Goal: Entertainment & Leisure: Browse casually

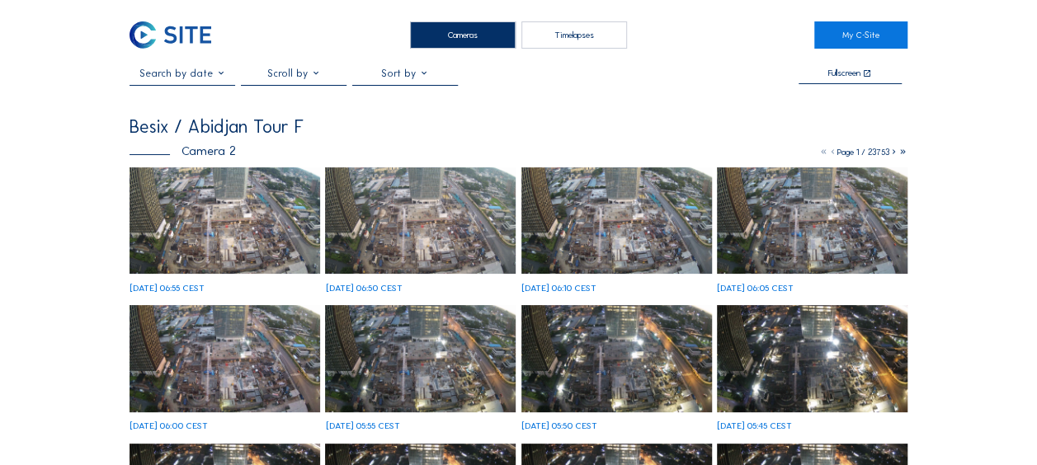
click at [243, 182] on img at bounding box center [225, 220] width 191 height 107
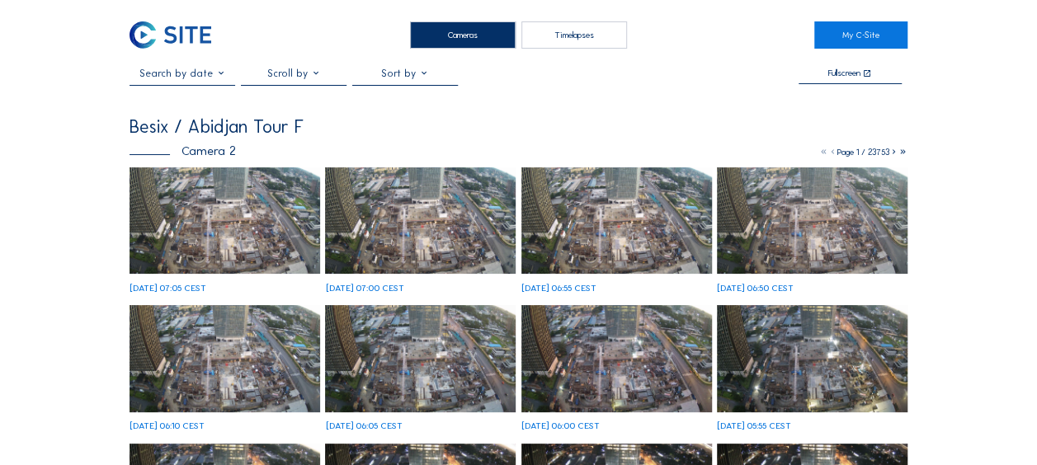
click at [177, 222] on img at bounding box center [225, 220] width 191 height 107
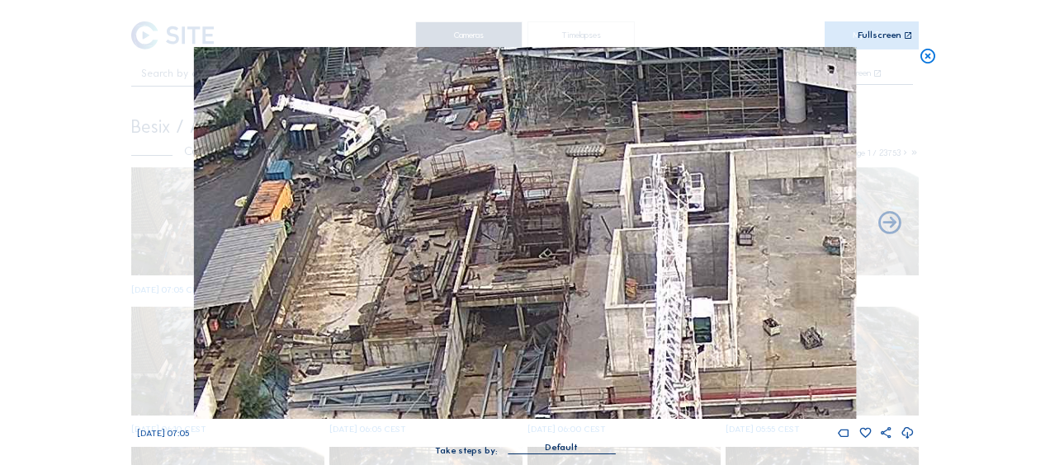
drag, startPoint x: 504, startPoint y: 354, endPoint x: 513, endPoint y: 210, distance: 143.9
click at [513, 210] on img at bounding box center [525, 233] width 662 height 372
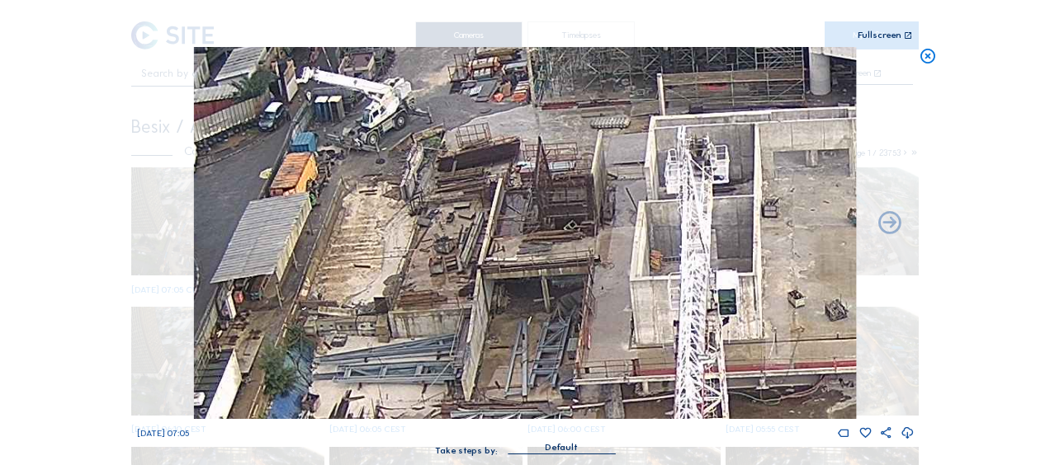
drag, startPoint x: 436, startPoint y: 239, endPoint x: 461, endPoint y: 211, distance: 37.4
click at [461, 211] on img at bounding box center [525, 233] width 662 height 372
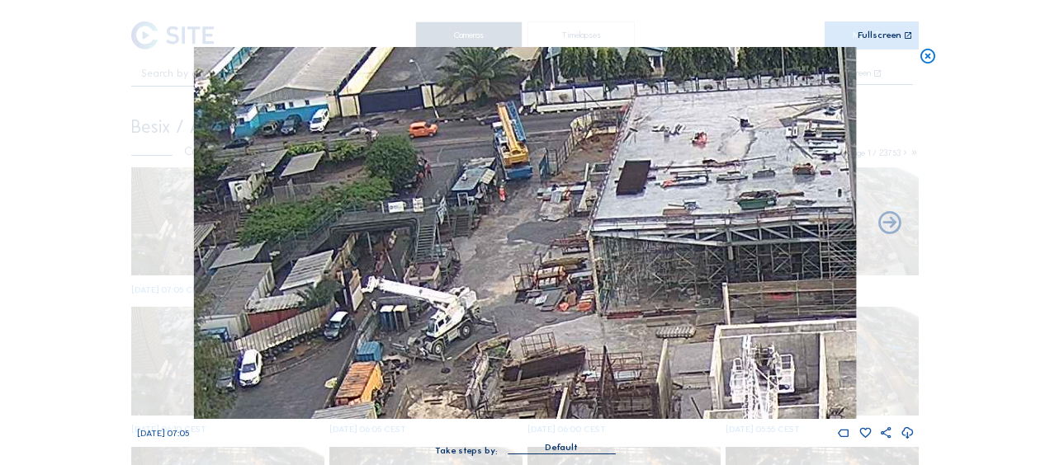
drag, startPoint x: 483, startPoint y: 84, endPoint x: 559, endPoint y: 318, distance: 245.8
click at [559, 318] on img at bounding box center [525, 233] width 662 height 372
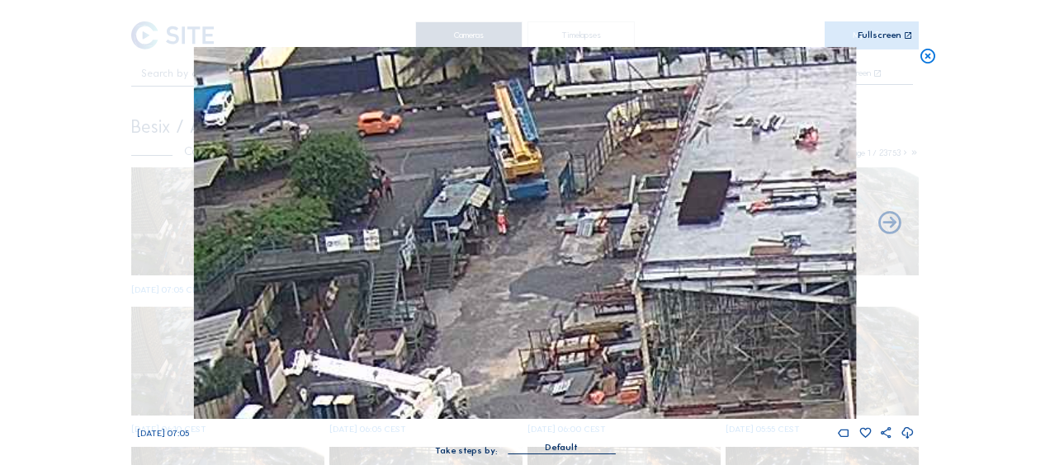
drag, startPoint x: 554, startPoint y: 304, endPoint x: 592, endPoint y: 292, distance: 39.7
click at [564, 351] on img at bounding box center [525, 233] width 662 height 372
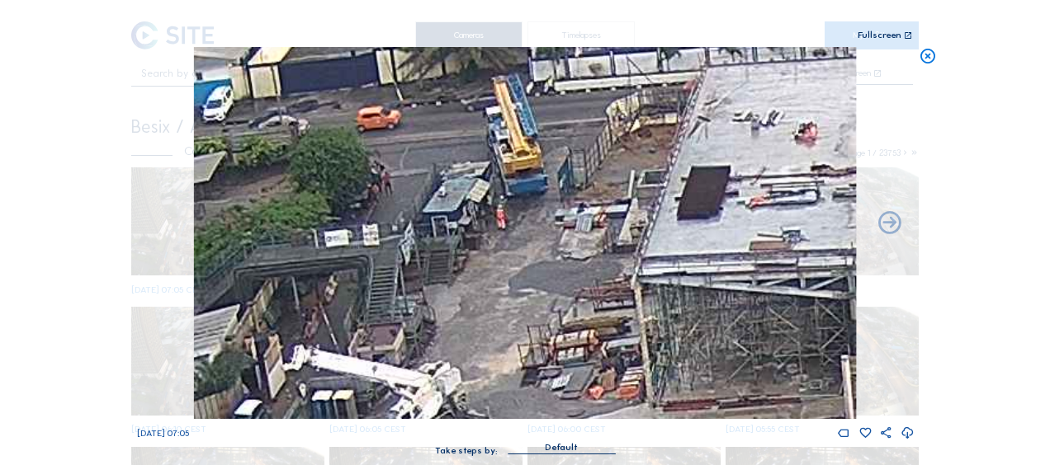
click at [924, 56] on icon at bounding box center [927, 56] width 18 height 19
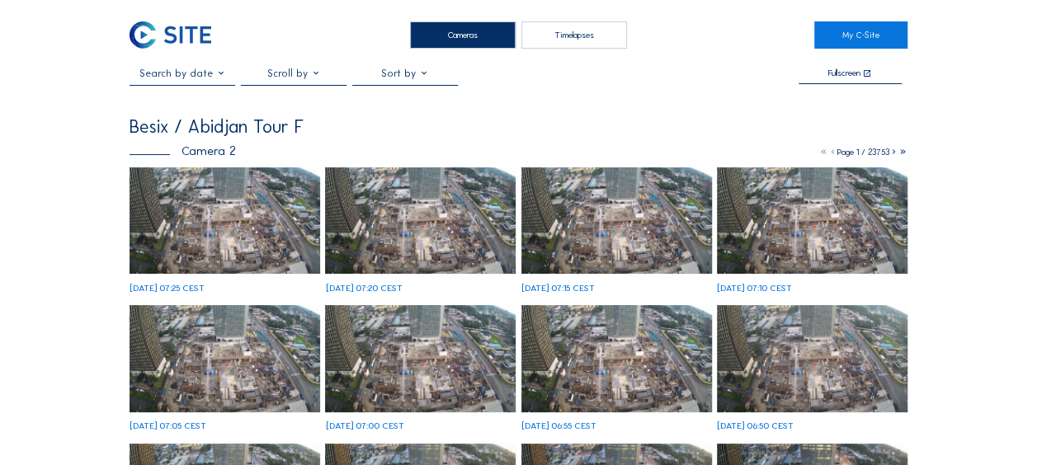
click at [176, 201] on img at bounding box center [225, 220] width 191 height 107
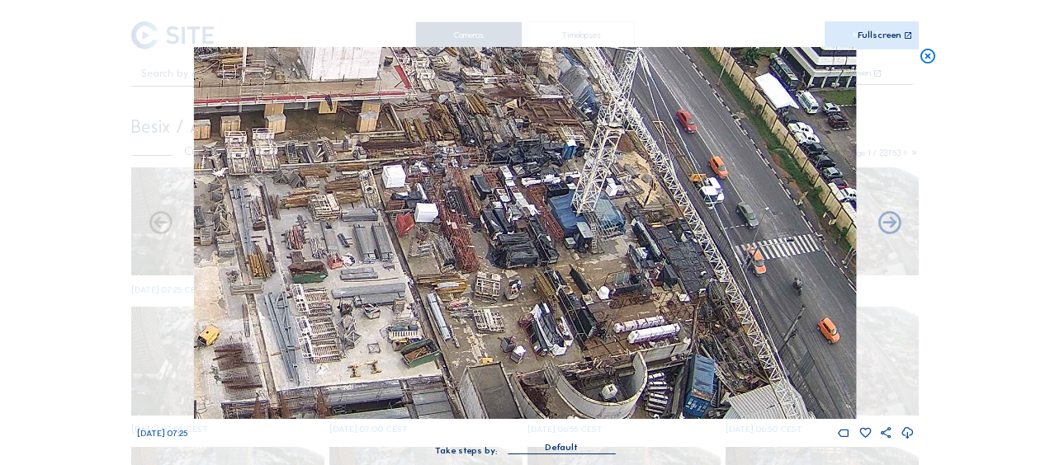
drag, startPoint x: 734, startPoint y: 300, endPoint x: 656, endPoint y: 205, distance: 123.7
click at [656, 205] on img at bounding box center [525, 233] width 662 height 372
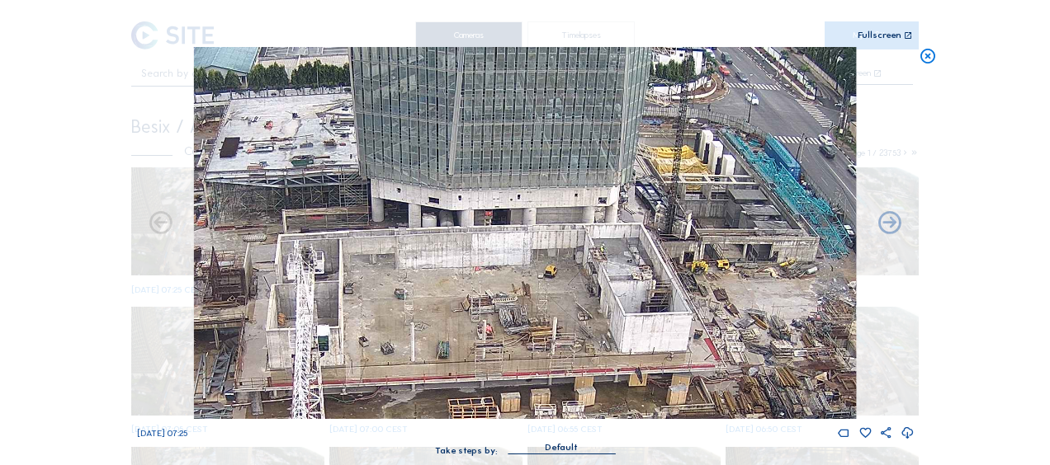
drag, startPoint x: 380, startPoint y: 221, endPoint x: 689, endPoint y: 495, distance: 412.6
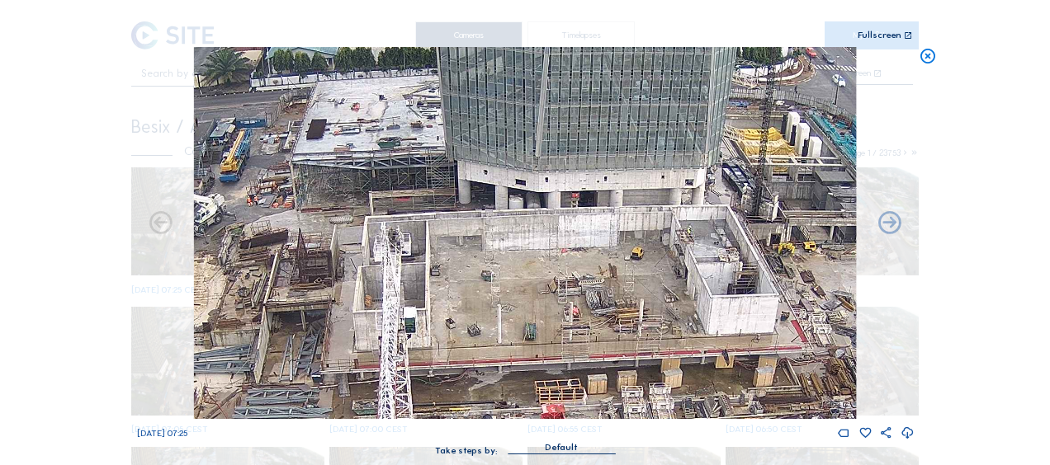
drag, startPoint x: 611, startPoint y: 393, endPoint x: 698, endPoint y: 375, distance: 88.5
click at [698, 375] on img at bounding box center [525, 233] width 662 height 372
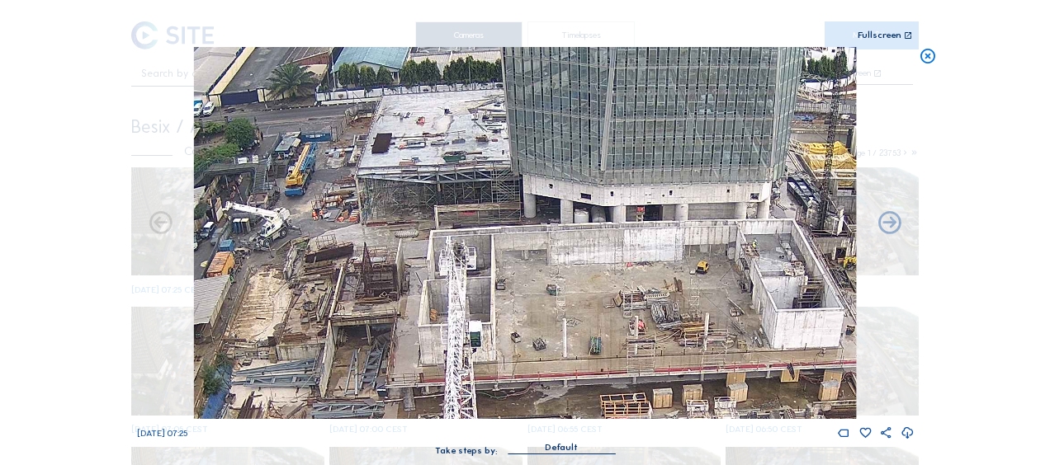
drag, startPoint x: 516, startPoint y: 204, endPoint x: 581, endPoint y: 218, distance: 66.7
click at [581, 218] on img at bounding box center [525, 233] width 662 height 372
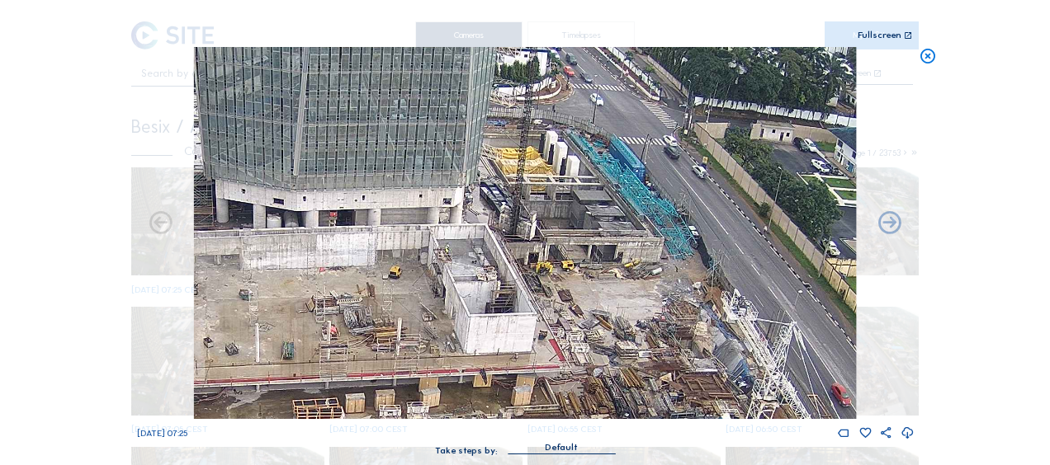
drag, startPoint x: 683, startPoint y: 256, endPoint x: 391, endPoint y: 259, distance: 292.1
click at [391, 259] on img at bounding box center [525, 233] width 662 height 372
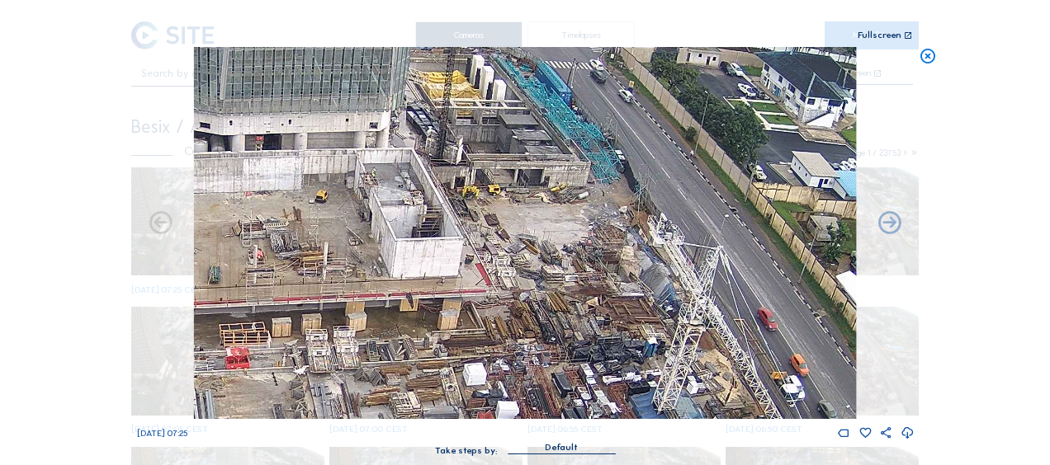
drag, startPoint x: 465, startPoint y: 290, endPoint x: 376, endPoint y: 215, distance: 116.4
click at [384, 205] on img at bounding box center [525, 233] width 662 height 372
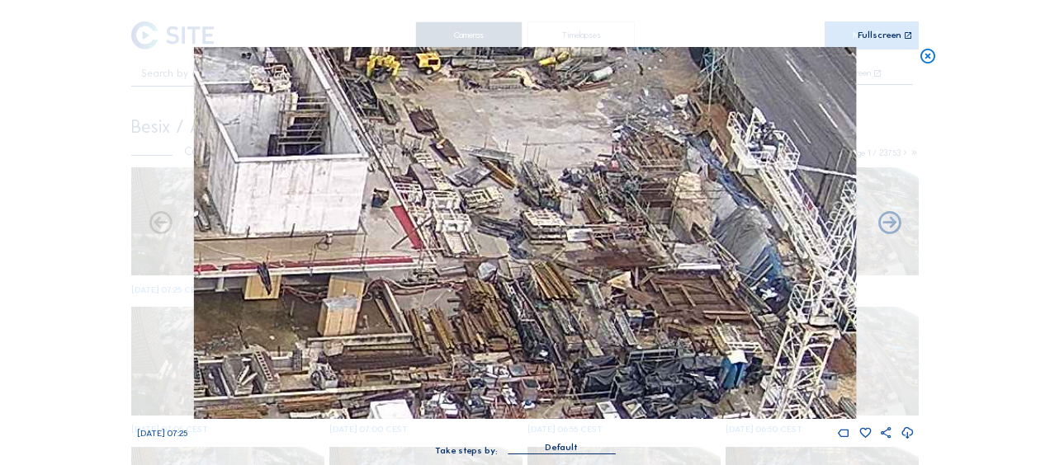
click at [922, 61] on icon at bounding box center [927, 56] width 18 height 19
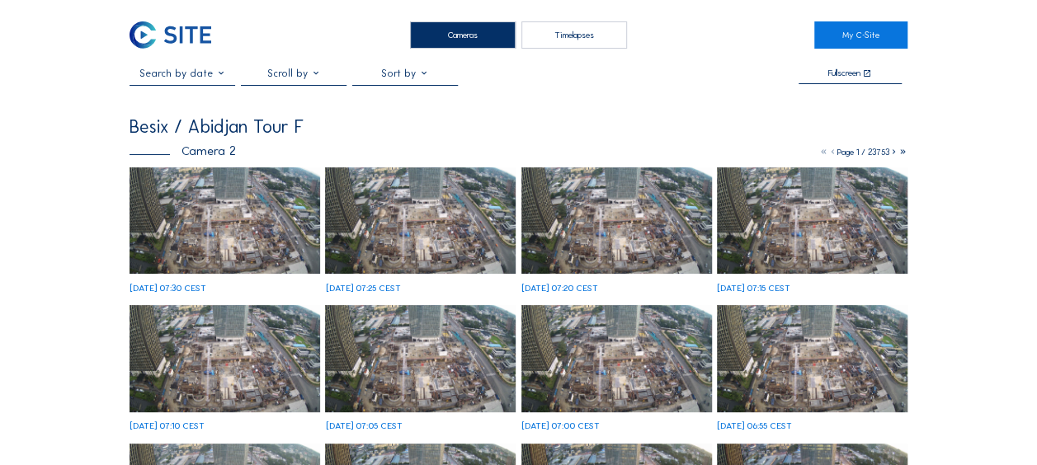
click at [182, 223] on img at bounding box center [225, 220] width 191 height 107
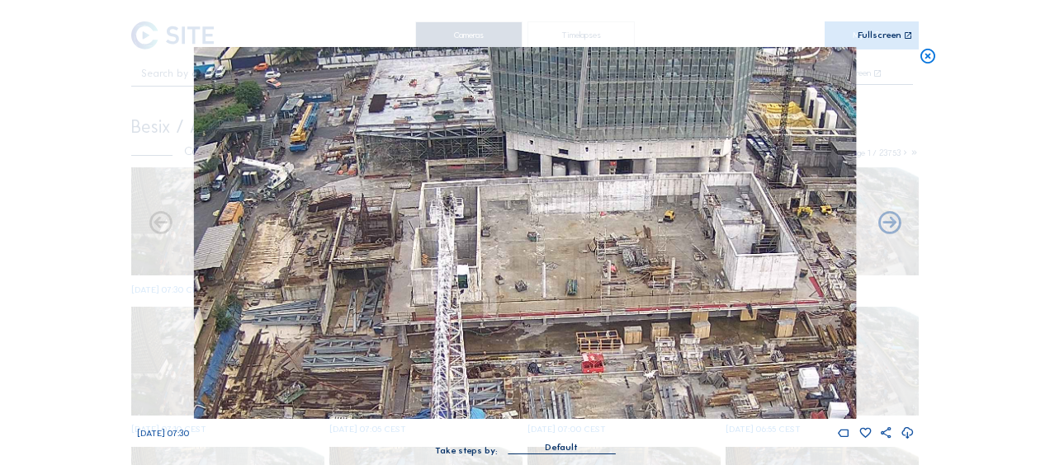
drag, startPoint x: 523, startPoint y: 229, endPoint x: 585, endPoint y: 271, distance: 74.4
click at [585, 271] on img at bounding box center [525, 233] width 662 height 372
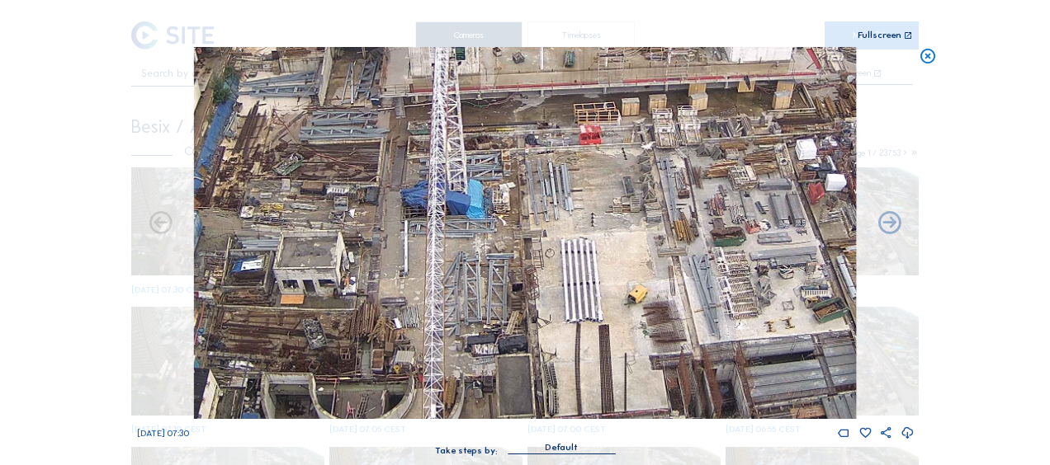
drag, startPoint x: 523, startPoint y: 243, endPoint x: 517, endPoint y: 12, distance: 230.3
click at [517, 12] on div "Scroll to travel through time | Press 'Alt' Button + Scroll to Zoom | Click and…" at bounding box center [525, 236] width 776 height 472
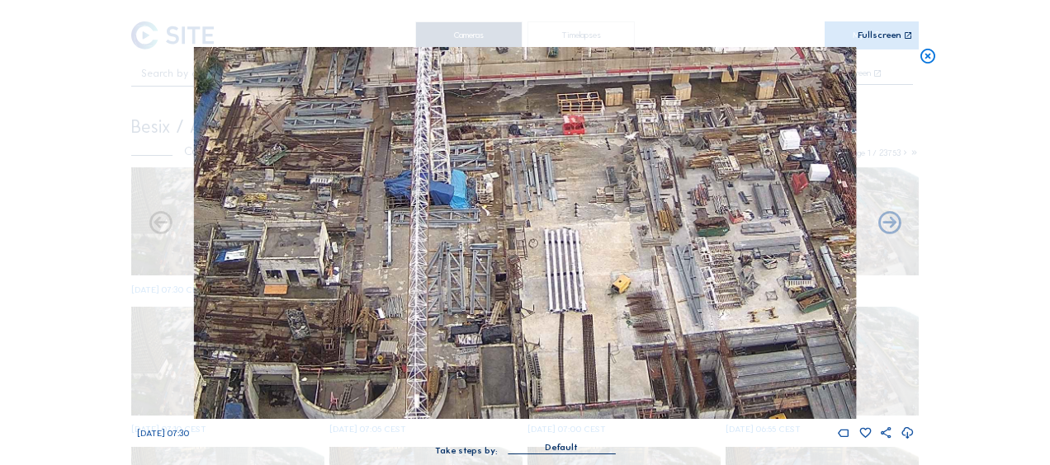
drag, startPoint x: 559, startPoint y: 267, endPoint x: 540, endPoint y: 255, distance: 23.4
click at [540, 255] on img at bounding box center [525, 233] width 662 height 372
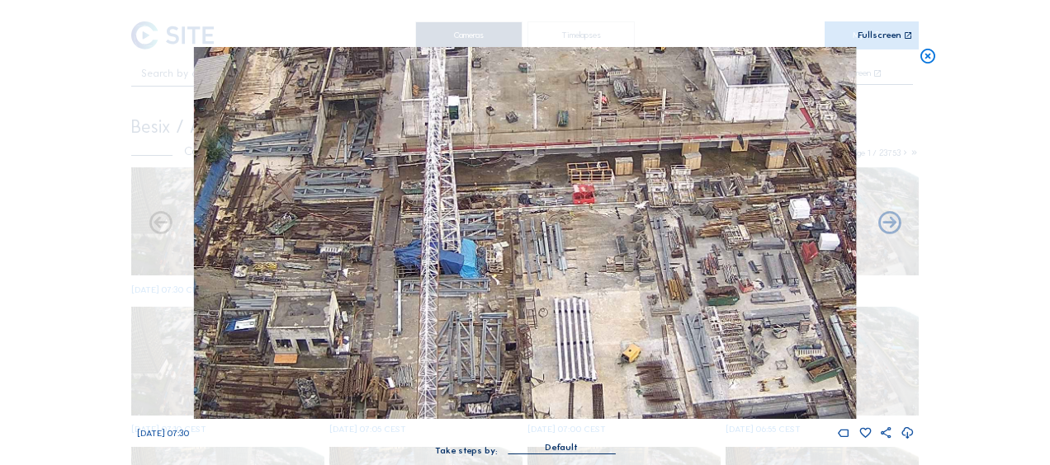
drag, startPoint x: 572, startPoint y: 215, endPoint x: 585, endPoint y: 286, distance: 73.0
click at [585, 286] on img at bounding box center [525, 233] width 662 height 372
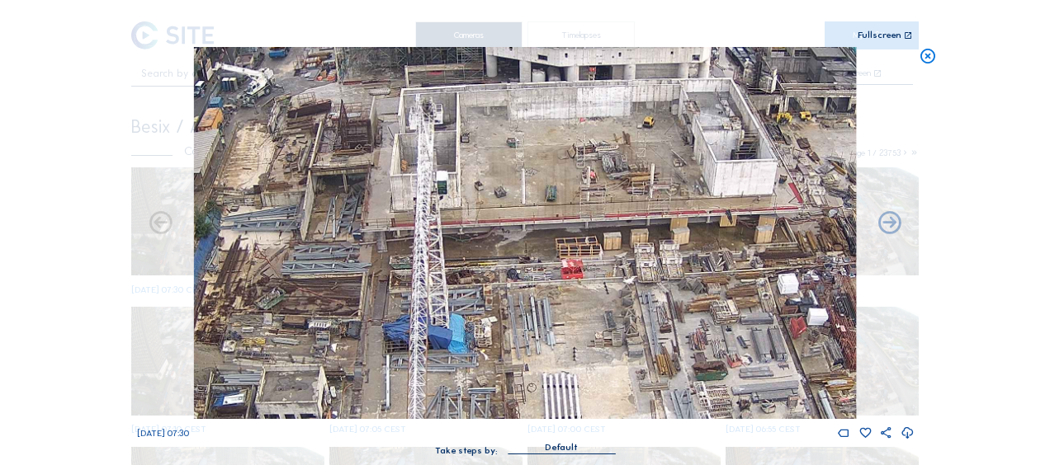
drag, startPoint x: 601, startPoint y: 127, endPoint x: 589, endPoint y: 254, distance: 127.6
click at [589, 254] on img at bounding box center [525, 233] width 662 height 372
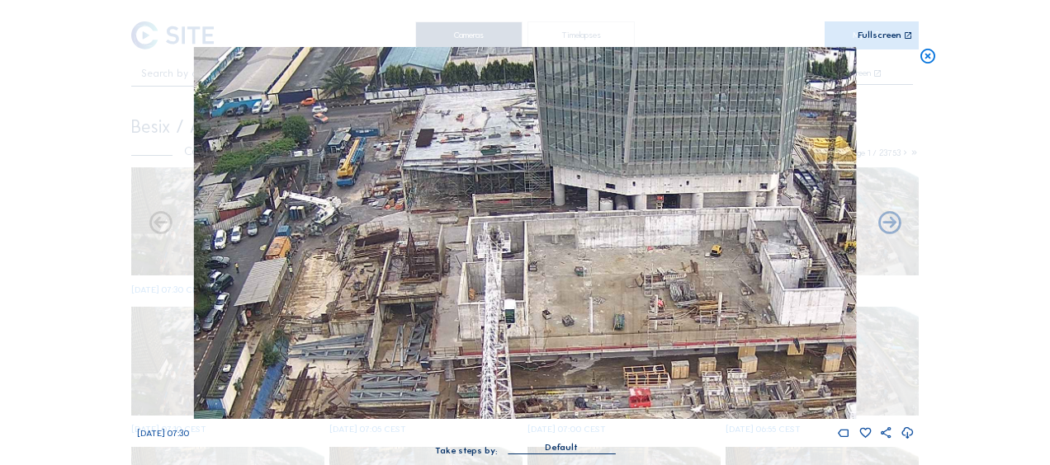
drag, startPoint x: 345, startPoint y: 266, endPoint x: 406, endPoint y: 333, distance: 90.5
click at [408, 334] on img at bounding box center [525, 233] width 662 height 372
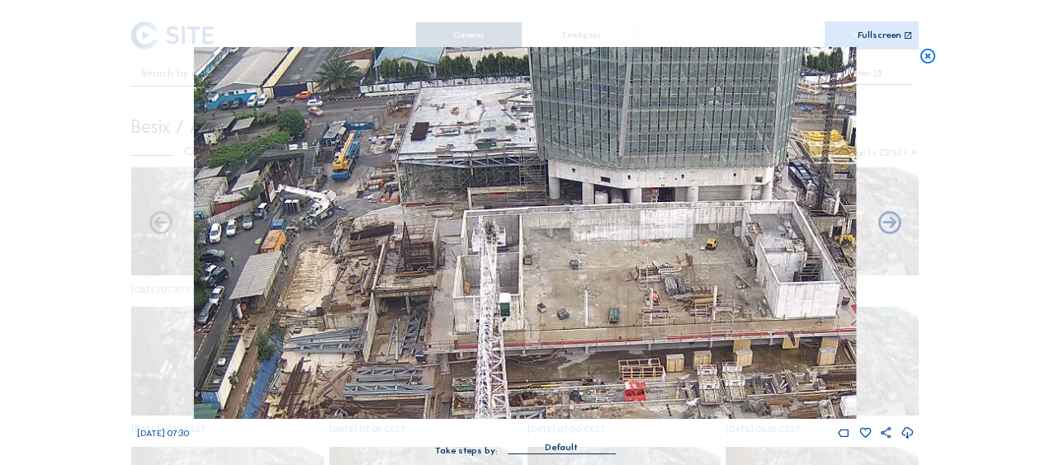
click at [927, 58] on icon at bounding box center [927, 56] width 18 height 19
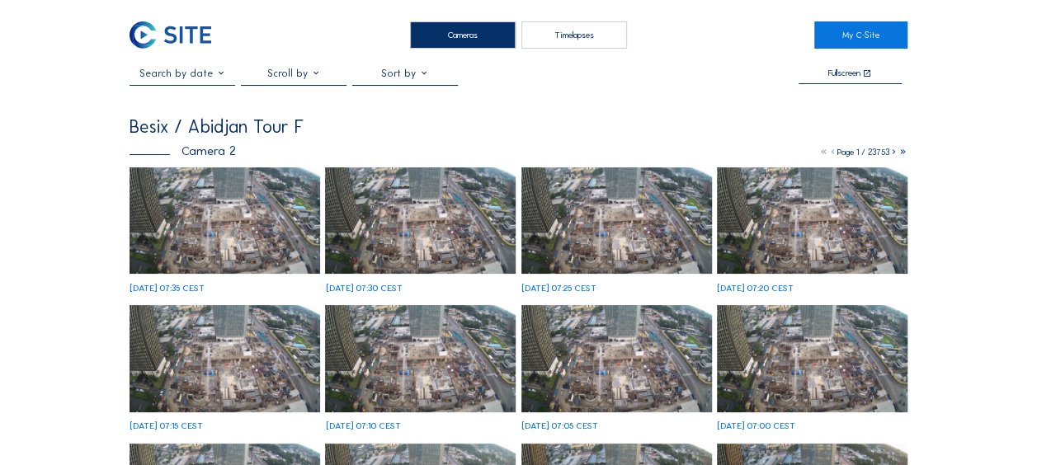
click at [192, 229] on img at bounding box center [225, 220] width 191 height 107
